Goal: Task Accomplishment & Management: Manage account settings

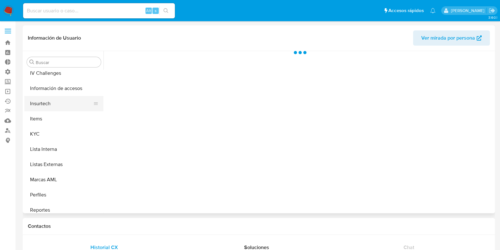
select select "10"
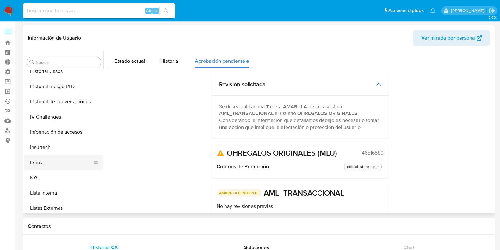
click at [53, 168] on button "Items" at bounding box center [61, 162] width 74 height 15
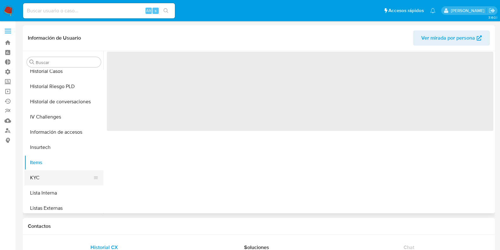
click at [51, 176] on button "KYC" at bounding box center [61, 177] width 74 height 15
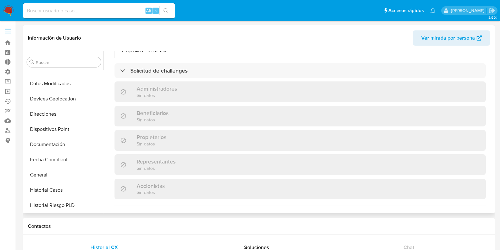
scroll to position [155, 0]
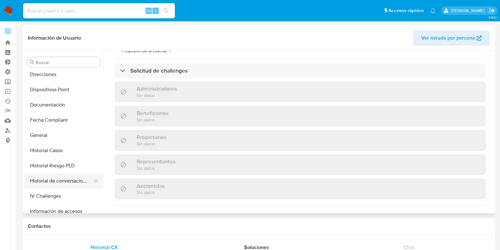
click at [66, 182] on button "Historial de conversaciones" at bounding box center [61, 180] width 74 height 15
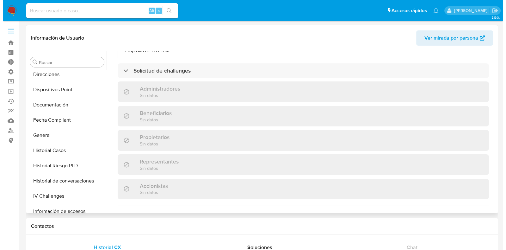
scroll to position [0, 0]
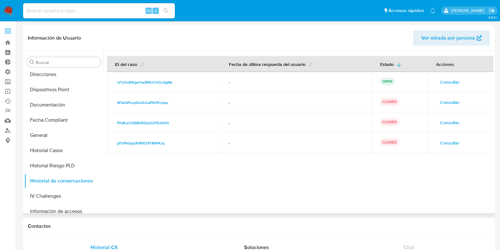
click at [432, 80] on td "Consultar" at bounding box center [460, 82] width 65 height 20
click at [445, 81] on span "Consultar" at bounding box center [449, 81] width 19 height 9
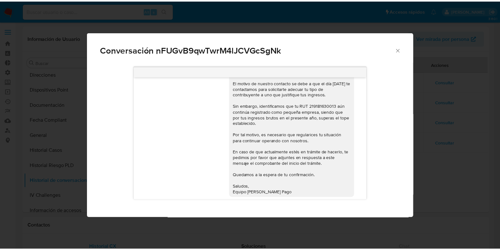
scroll to position [28, 0]
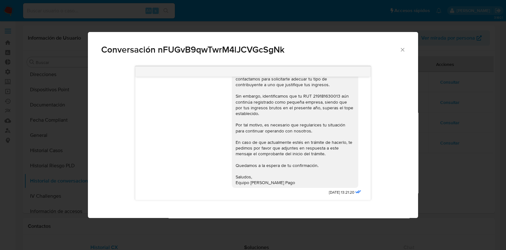
click at [322, 93] on div "Buen día, [PERSON_NAME]. El motivo de nuestro contacto se debe a que el día [DA…" at bounding box center [295, 122] width 119 height 127
click at [405, 176] on div "Buen día, [PERSON_NAME]. El motivo de nuestro contacto se debe a que el día [DA…" at bounding box center [253, 140] width 330 height 156
click at [399, 47] on span "Conversación nFUGvB9qwTwrM4lJCVGcSgNk" at bounding box center [250, 49] width 298 height 9
click at [404, 52] on icon "Cerrar" at bounding box center [402, 49] width 6 height 6
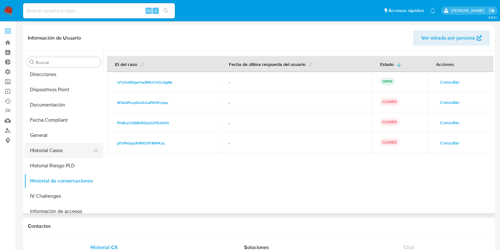
click at [49, 152] on button "Historial Casos" at bounding box center [61, 150] width 74 height 15
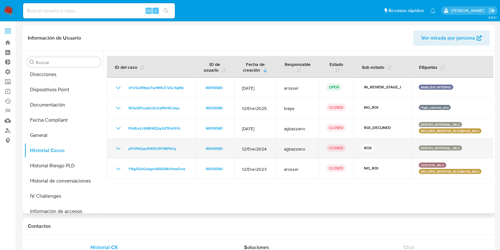
drag, startPoint x: 376, startPoint y: 148, endPoint x: 370, endPoint y: 148, distance: 5.4
click at [370, 148] on div "ROS" at bounding box center [383, 148] width 42 height 9
click at [392, 153] on td "ROS" at bounding box center [382, 148] width 57 height 20
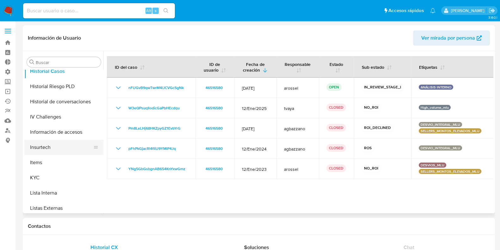
scroll to position [313, 0]
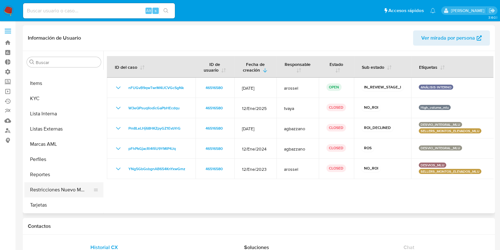
click at [62, 192] on button "Restricciones Nuevo Mundo" at bounding box center [61, 189] width 74 height 15
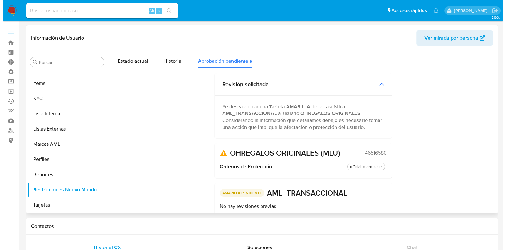
scroll to position [69, 0]
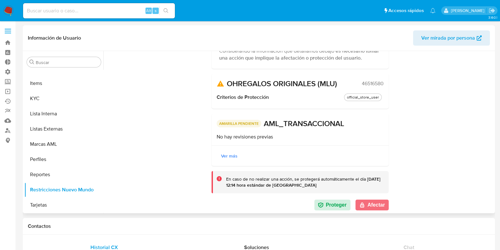
click at [367, 205] on button "Afectar" at bounding box center [371, 204] width 33 height 11
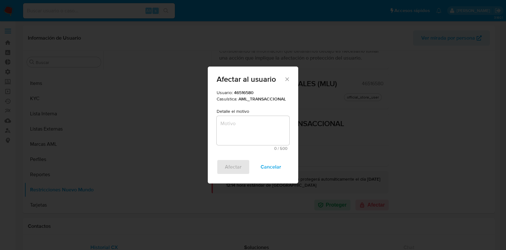
click at [243, 130] on textarea "Motivo" at bounding box center [253, 130] width 73 height 29
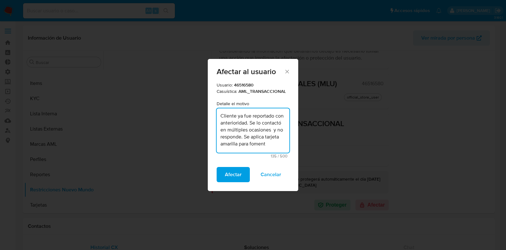
scroll to position [9, 0]
type textarea "Cliente ya fue reportado con anterioridad. Se lo contactó en múltiples ocasione…"
click at [239, 175] on span "Afectar" at bounding box center [233, 174] width 17 height 14
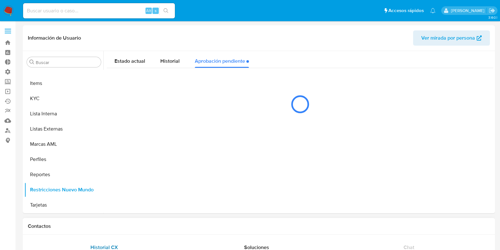
scroll to position [0, 0]
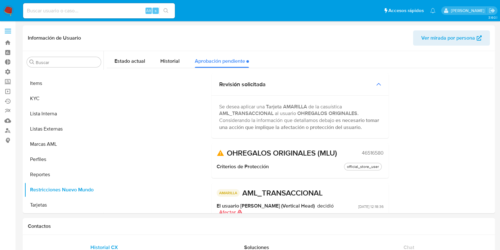
click at [135, 60] on span "Estado actual" at bounding box center [129, 60] width 31 height 7
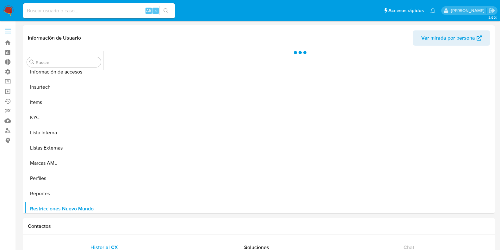
scroll to position [313, 0]
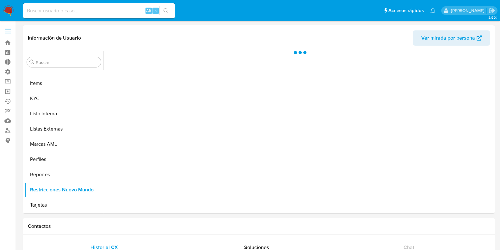
select select "10"
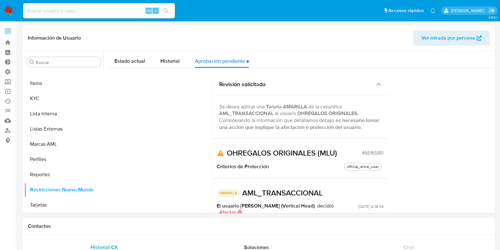
drag, startPoint x: 0, startPoint y: 216, endPoint x: 2, endPoint y: 219, distance: 3.6
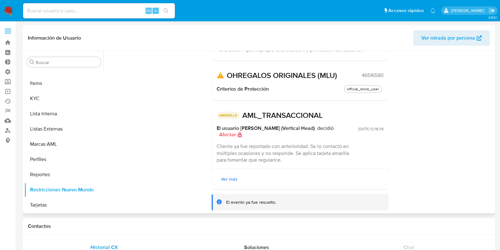
drag, startPoint x: 212, startPoint y: 144, endPoint x: 316, endPoint y: 160, distance: 104.7
click at [316, 160] on div "AMARILLA AML_TRANSACCIONAL El usuario [PERSON_NAME] (Vertical Head) decidió Afe…" at bounding box center [300, 136] width 177 height 63
drag, startPoint x: 289, startPoint y: 158, endPoint x: 322, endPoint y: 166, distance: 34.5
click at [322, 166] on div "AMARILLA AML_TRANSACCIONAL El usuario [PERSON_NAME] (Vertical Head) decidió Afe…" at bounding box center [300, 136] width 177 height 63
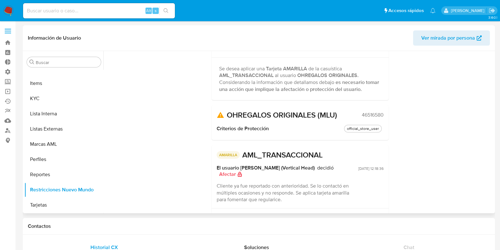
click at [429, 174] on div "Estado actual Historial Aprobación pendiente Revisión solicitada Se desea aplic…" at bounding box center [300, 131] width 386 height 237
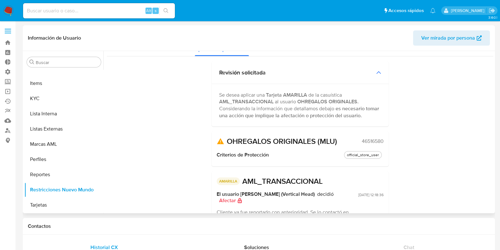
scroll to position [0, 0]
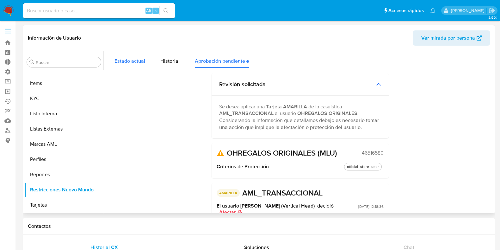
click at [125, 57] on div "Estado actual" at bounding box center [129, 59] width 31 height 17
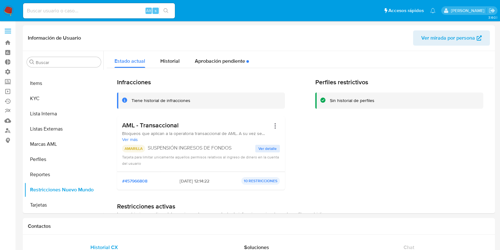
click at [117, 15] on div "Alt s" at bounding box center [99, 10] width 152 height 15
click at [118, 14] on input at bounding box center [99, 11] width 152 height 8
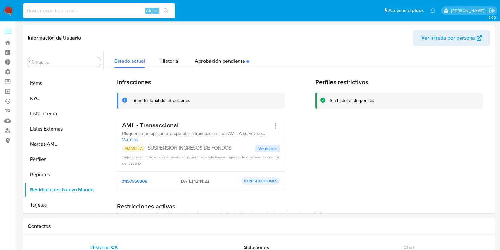
paste input "2645806859"
type input "2645806859"
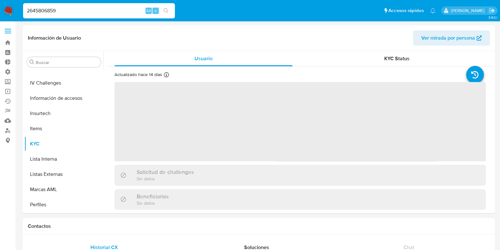
scroll to position [313, 0]
select select "10"
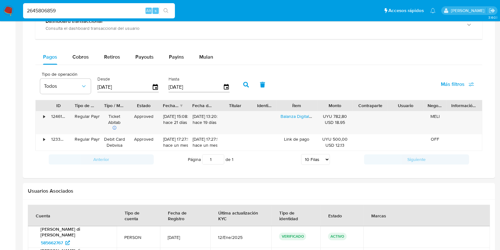
scroll to position [397, 0]
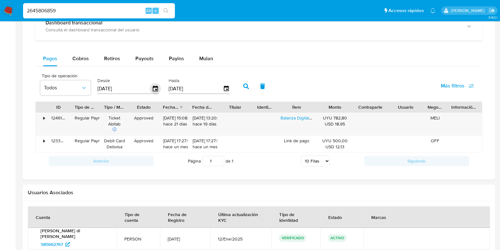
click at [152, 88] on icon "button" at bounding box center [155, 88] width 11 height 11
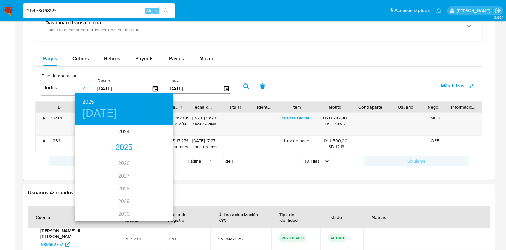
click at [120, 149] on div "2025" at bounding box center [124, 147] width 98 height 13
click at [94, 135] on div "ene." at bounding box center [91, 137] width 33 height 24
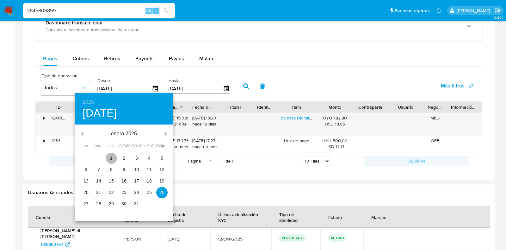
click at [112, 155] on p "1" at bounding box center [111, 158] width 3 height 6
type input "01/01/2025"
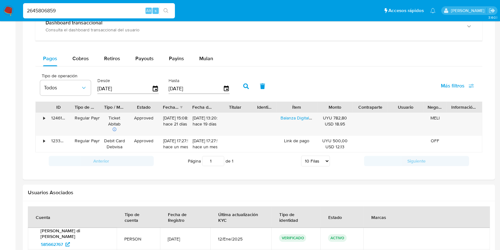
click at [247, 84] on button "button" at bounding box center [246, 85] width 16 height 15
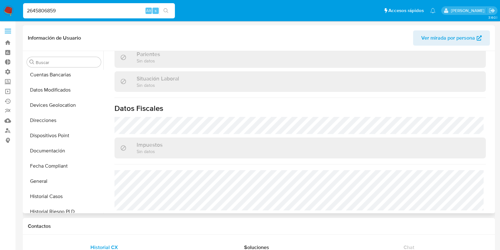
scroll to position [108, 0]
click at [58, 106] on button "Devices Geolocation" at bounding box center [61, 105] width 74 height 15
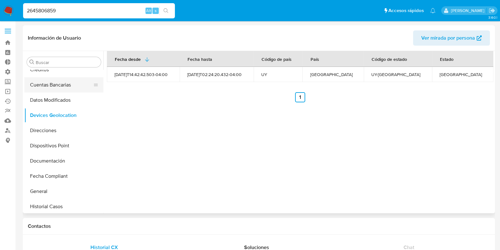
scroll to position [101, 0]
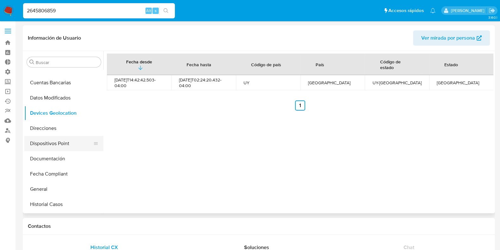
click at [65, 144] on button "Dispositivos Point" at bounding box center [61, 143] width 74 height 15
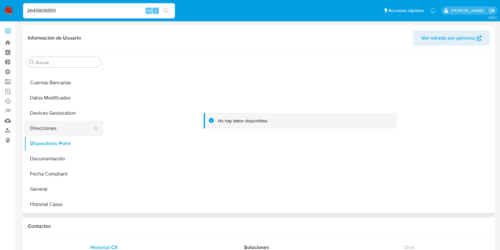
click at [52, 125] on button "Direcciones" at bounding box center [61, 128] width 74 height 15
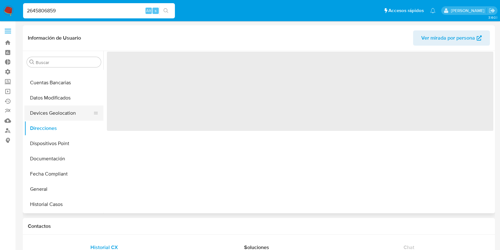
click at [39, 112] on button "Devices Geolocation" at bounding box center [61, 112] width 74 height 15
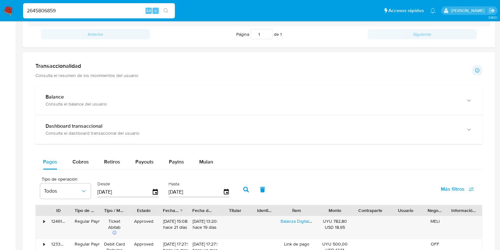
scroll to position [299, 0]
